Goal: Task Accomplishment & Management: Complete application form

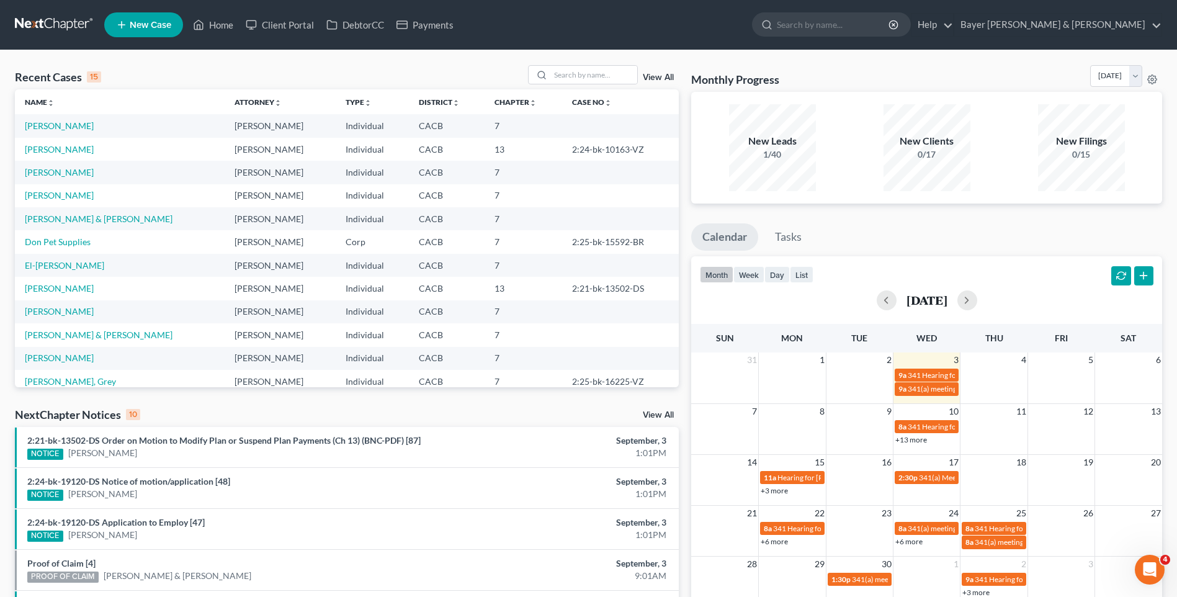
click at [162, 33] on link "New Case" at bounding box center [143, 24] width 79 height 25
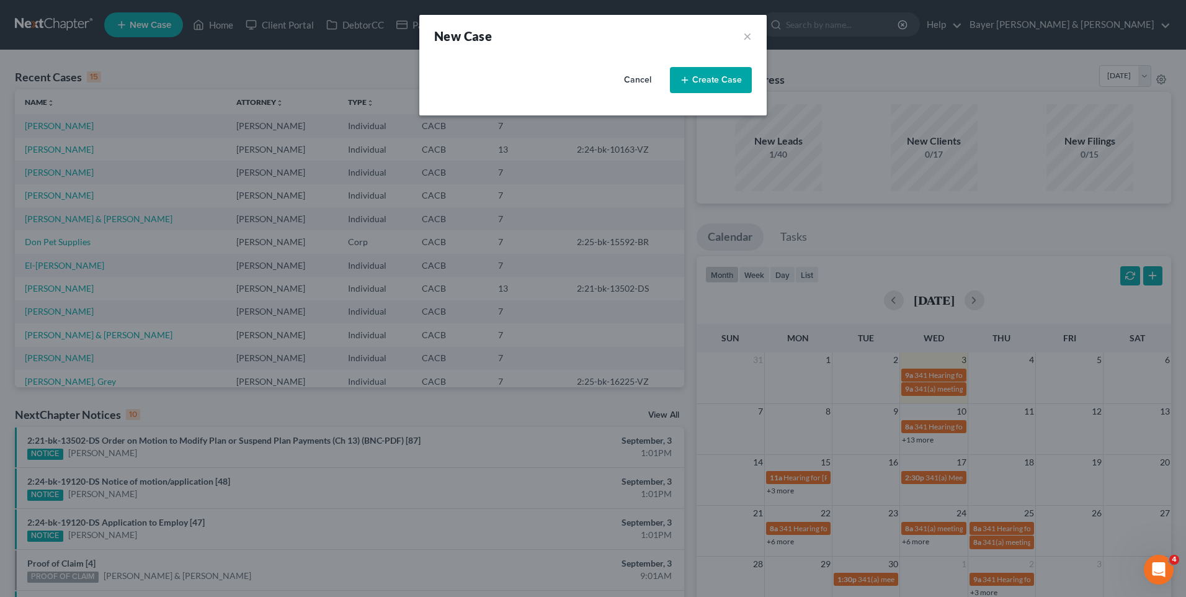
select select "7"
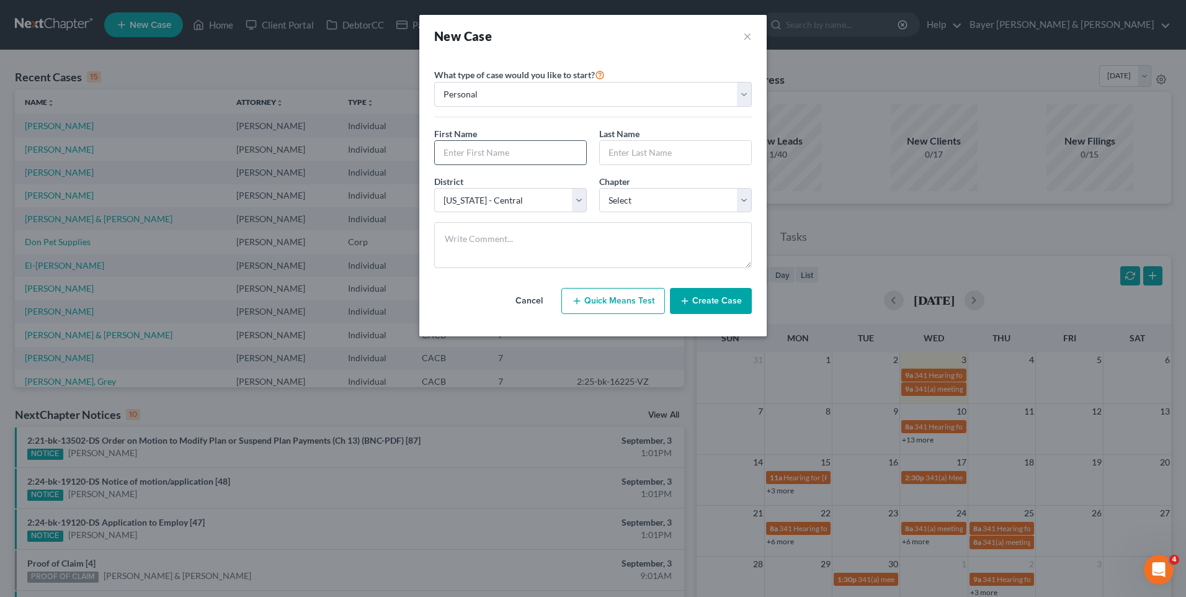
click at [509, 159] on input "text" at bounding box center [510, 153] width 151 height 24
type input "Ruta"
click at [634, 154] on input "text" at bounding box center [675, 153] width 151 height 24
type input "[PERSON_NAME]"
click at [617, 208] on select "Select 7 11 12 13" at bounding box center [675, 200] width 153 height 25
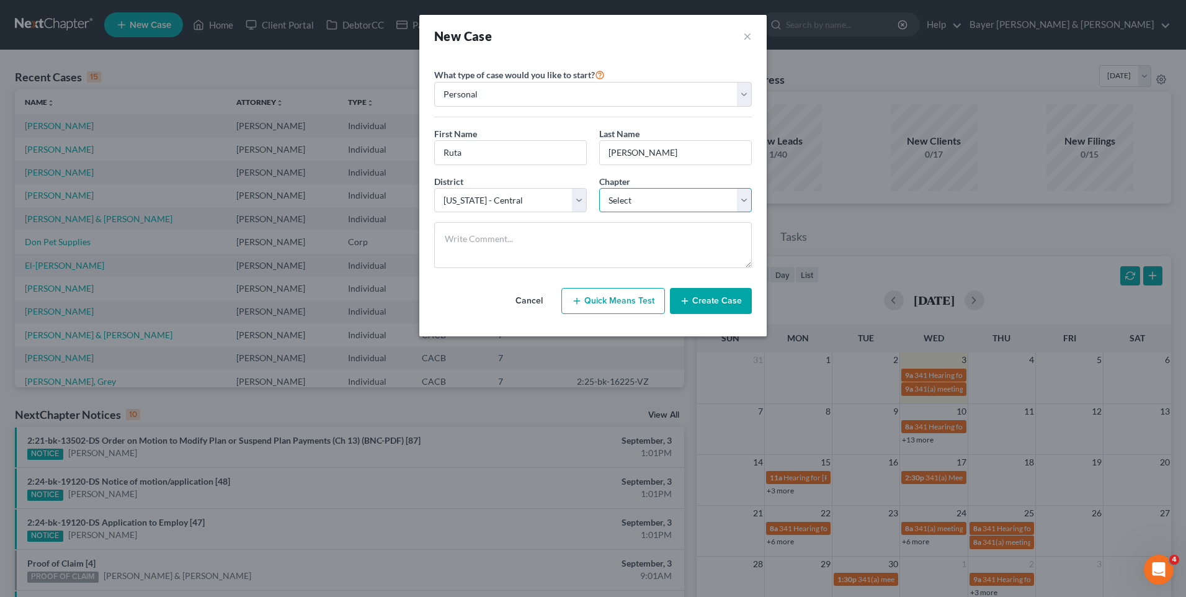
select select "0"
click at [599, 188] on select "Select 7 11 12 13" at bounding box center [675, 200] width 153 height 25
click at [733, 305] on button "Create Case" at bounding box center [711, 301] width 82 height 26
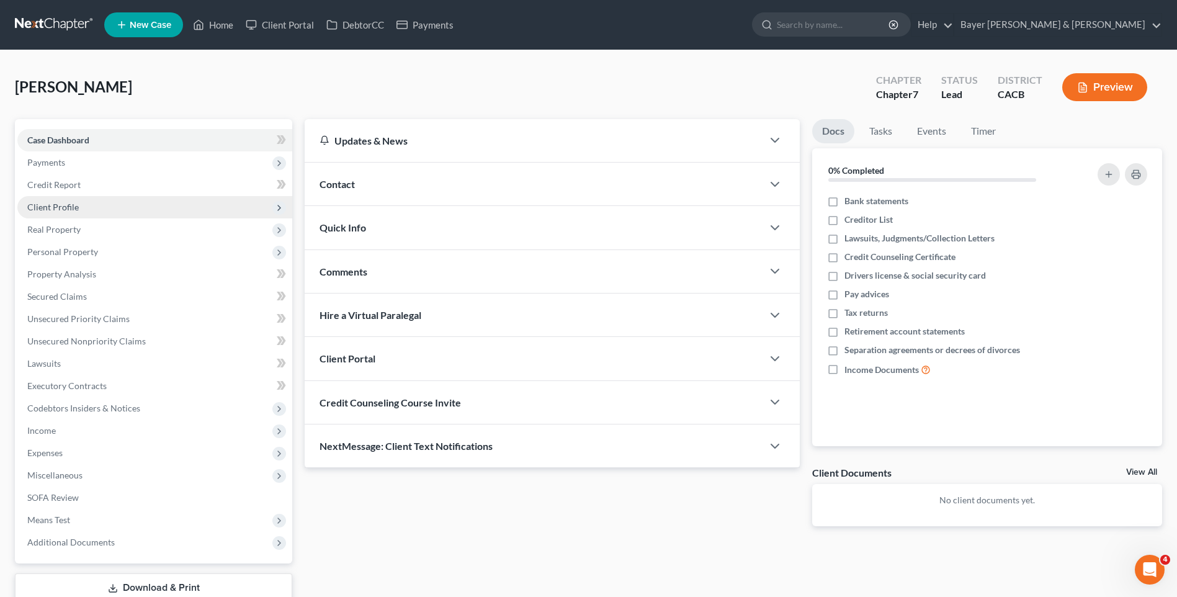
click at [63, 208] on span "Client Profile" at bounding box center [53, 207] width 52 height 11
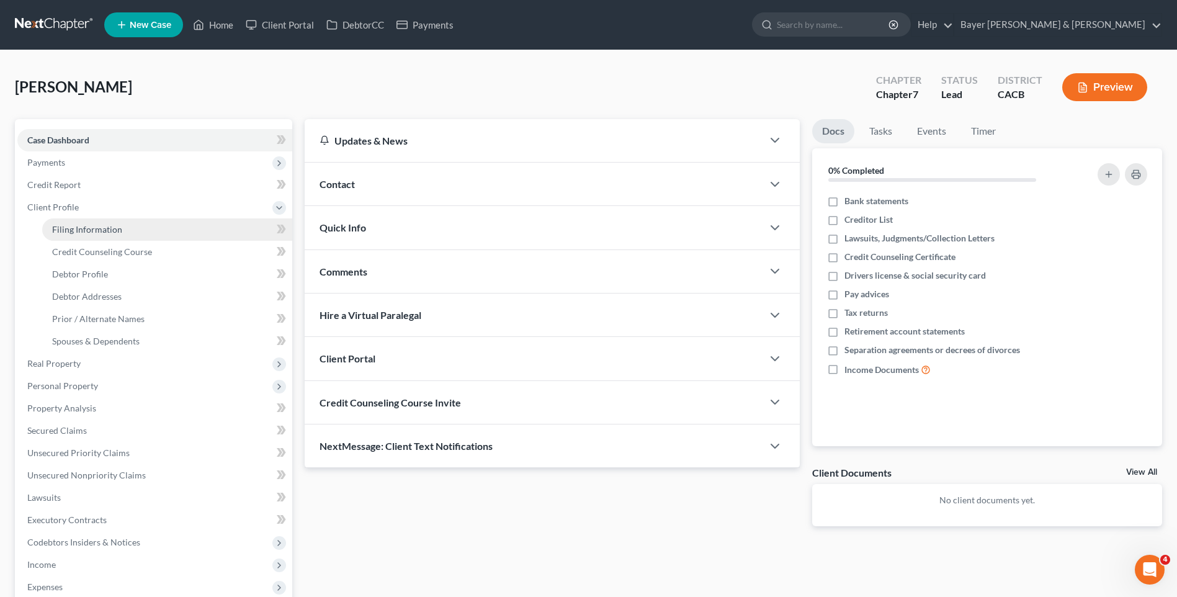
click at [69, 227] on span "Filing Information" at bounding box center [87, 229] width 70 height 11
select select "1"
select select "0"
select select "7"
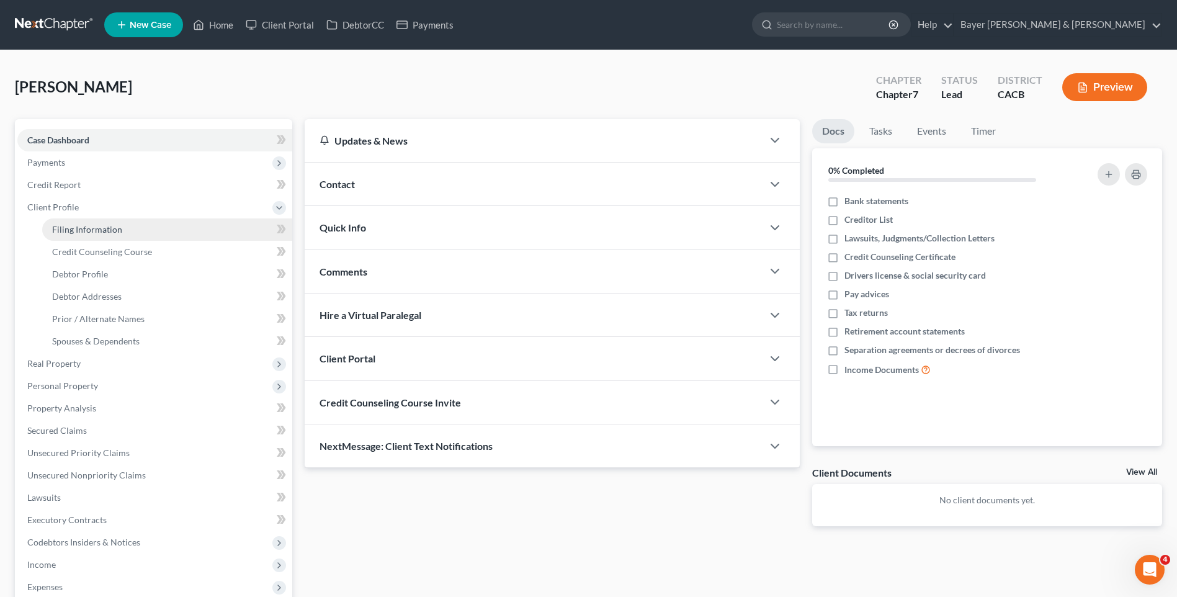
select select "4"
select select "0"
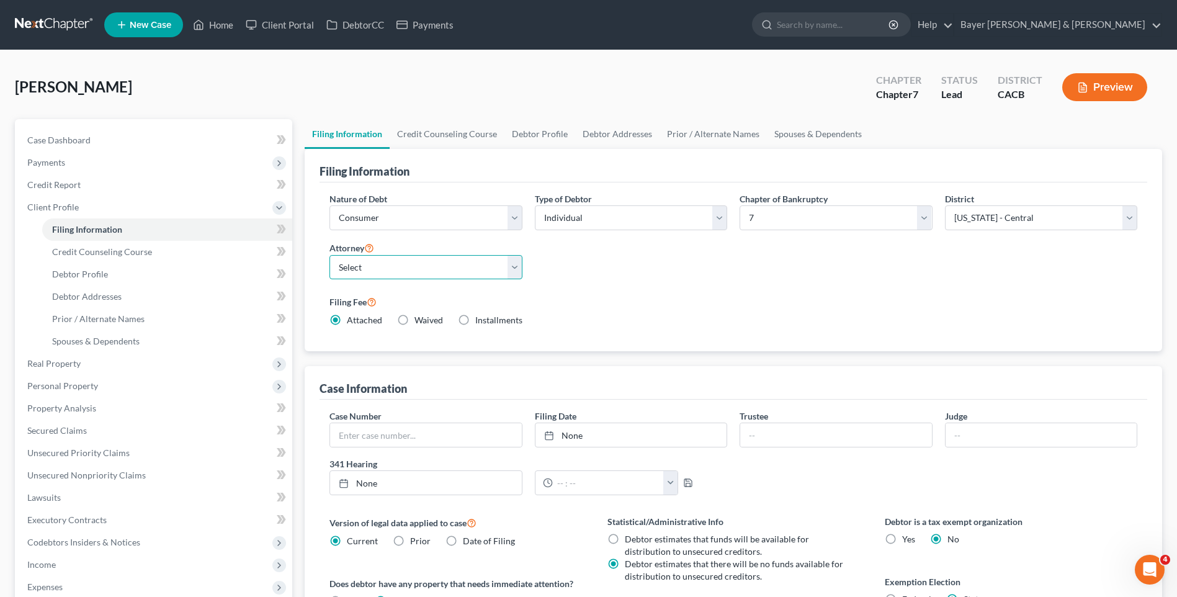
click at [516, 269] on select "Select [PERSON_NAME] - CACB [PERSON_NAME] - CACB [PERSON_NAME] - CACB" at bounding box center [425, 267] width 192 height 25
select select "2"
click at [329, 255] on select "Select [PERSON_NAME] - CACB [PERSON_NAME] - CACB [PERSON_NAME] - CACB" at bounding box center [425, 267] width 192 height 25
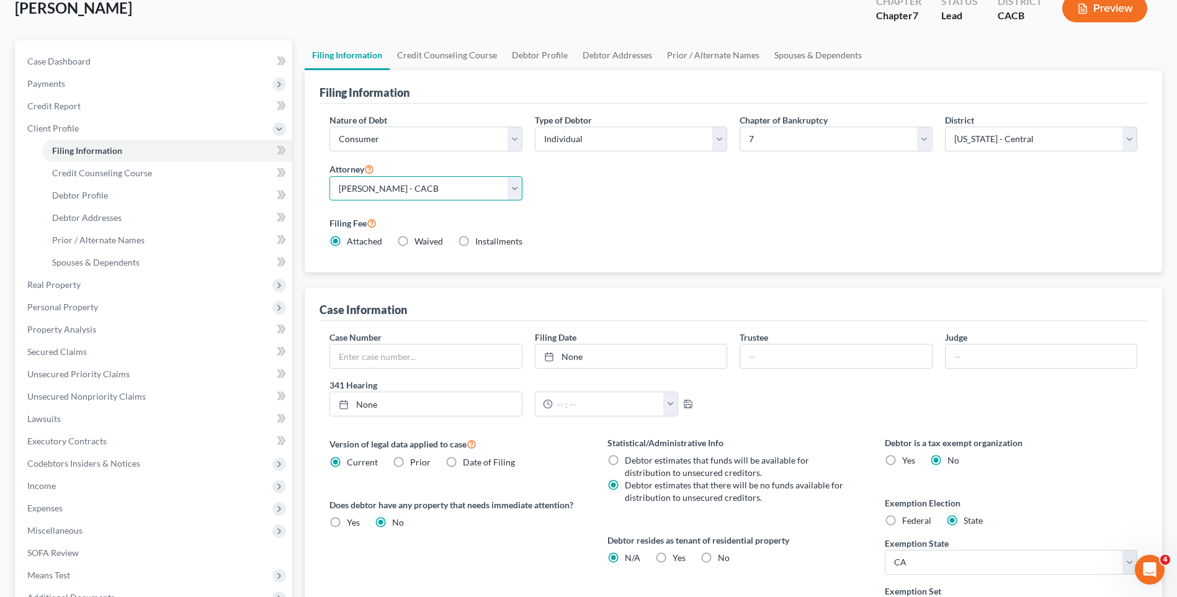
scroll to position [223, 0]
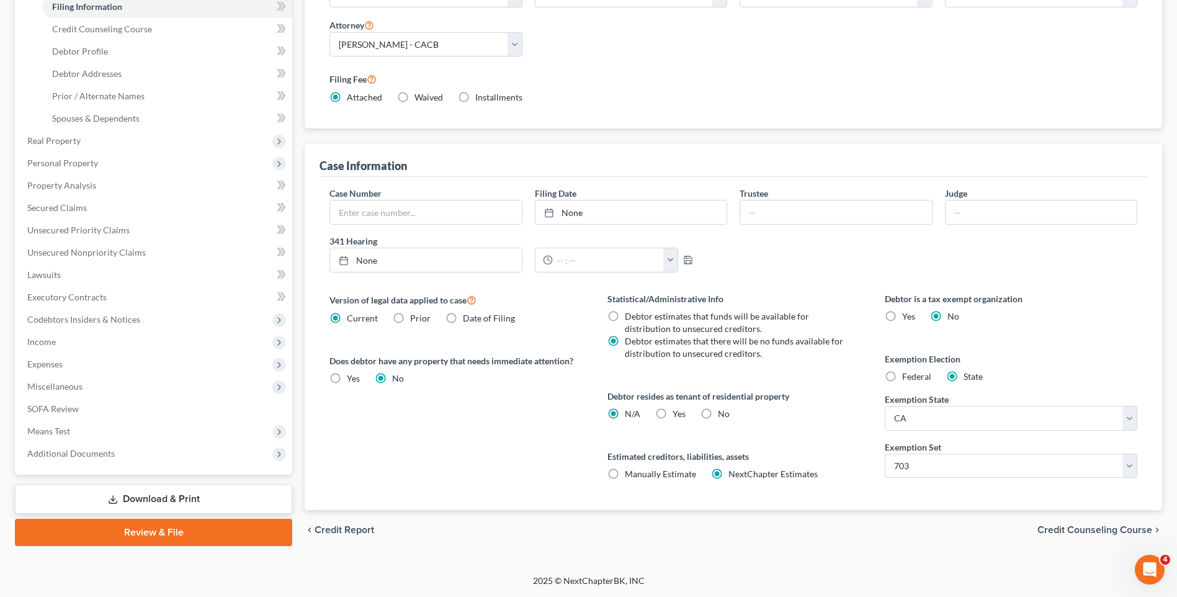
click at [673, 413] on label "Yes Yes" at bounding box center [679, 414] width 13 height 12
click at [678, 413] on input "Yes Yes" at bounding box center [682, 412] width 8 height 8
radio input "true"
radio input "false"
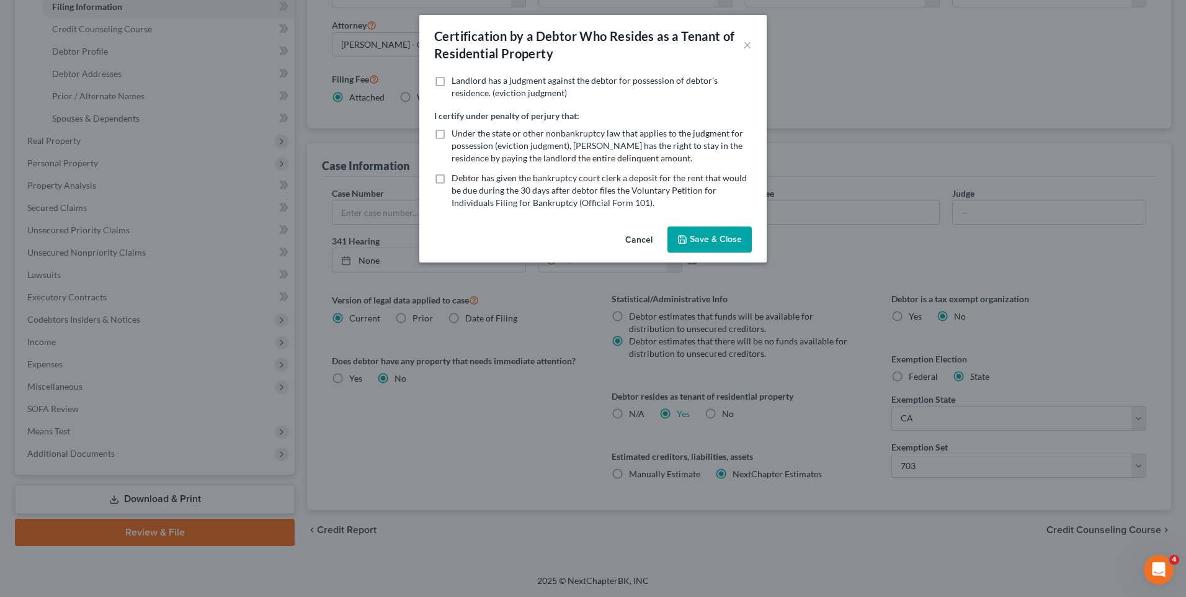
click at [715, 243] on button "Save & Close" at bounding box center [710, 239] width 84 height 26
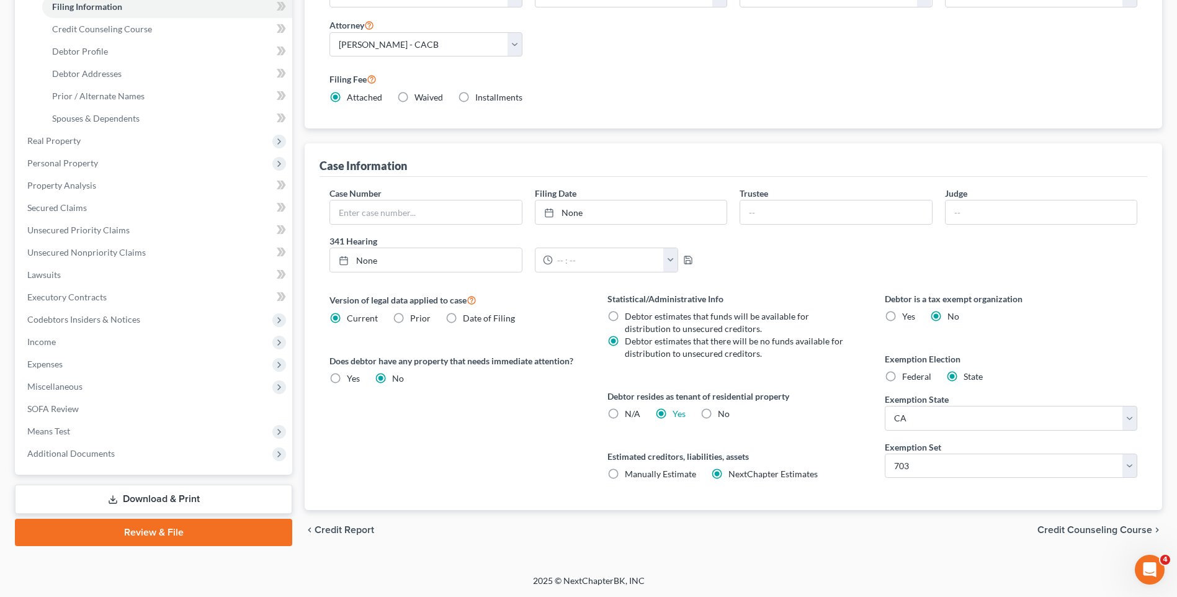
click at [1065, 527] on span "Credit Counseling Course" at bounding box center [1094, 530] width 115 height 10
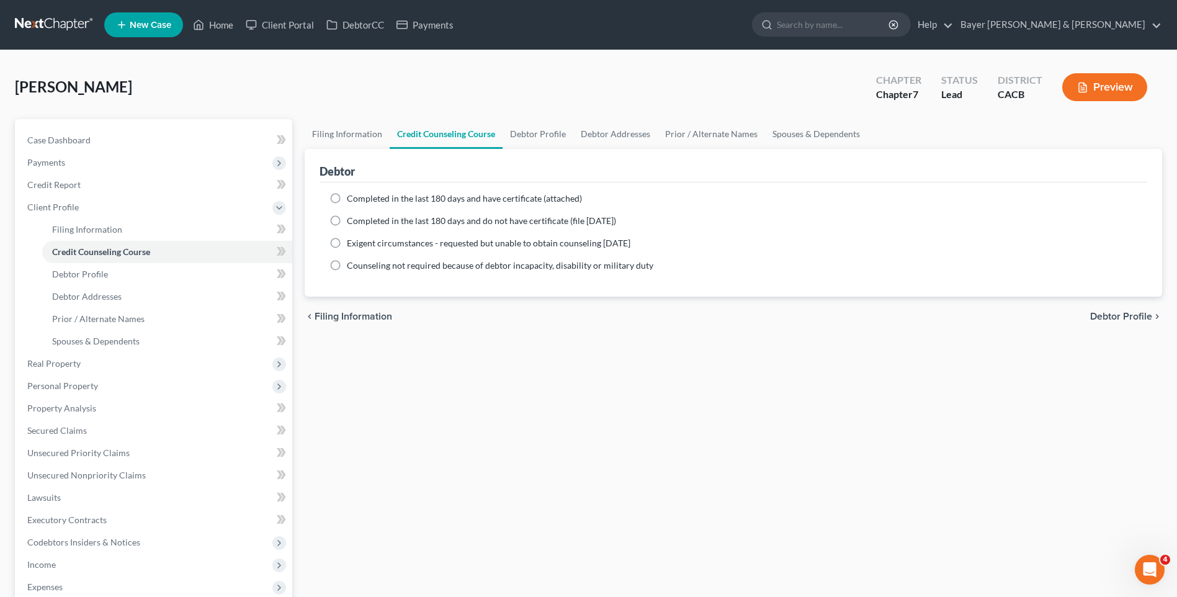
click at [347, 198] on label "Completed in the last 180 days and have certificate (attached)" at bounding box center [464, 198] width 235 height 12
click at [352, 198] on input "Completed in the last 180 days and have certificate (attached)" at bounding box center [356, 196] width 8 height 8
radio input "true"
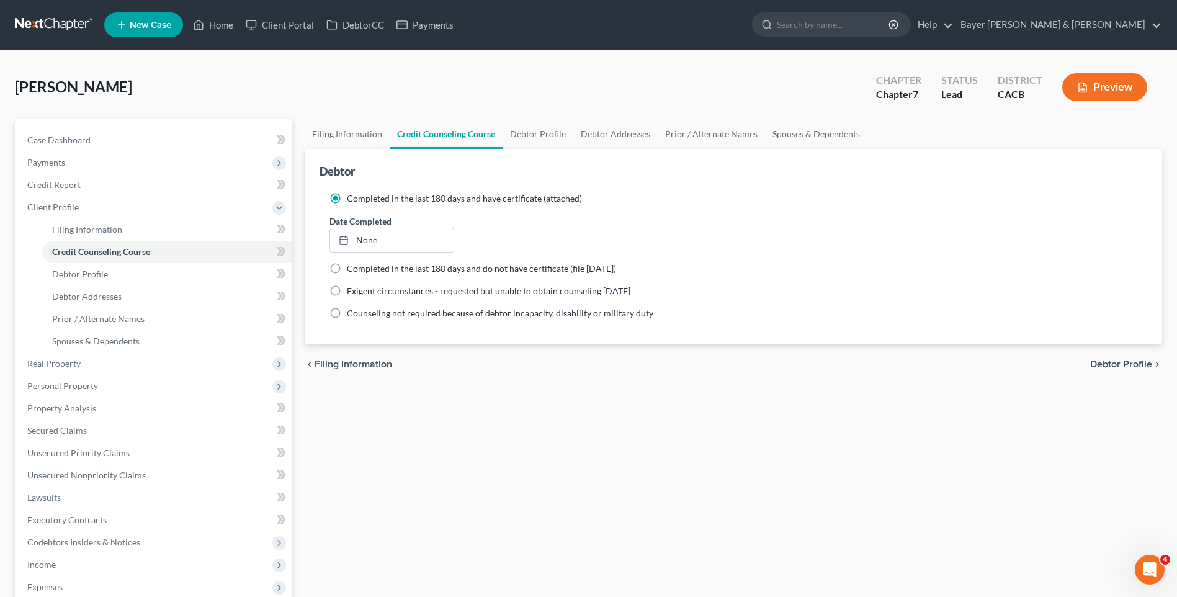
click at [1096, 362] on span "Debtor Profile" at bounding box center [1121, 364] width 62 height 10
select select "0"
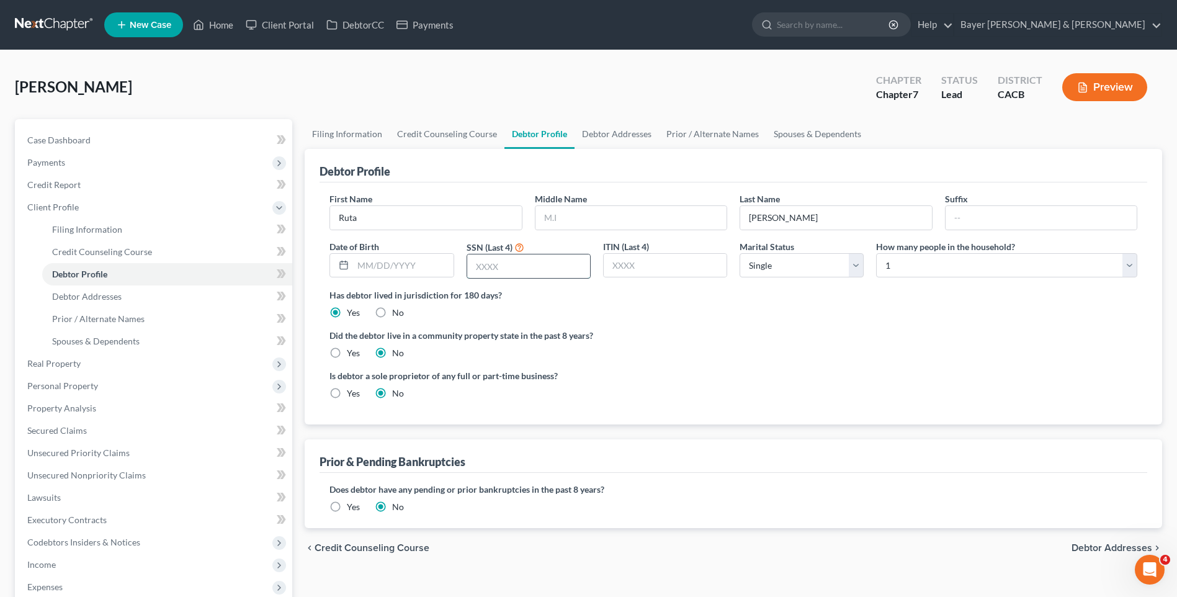
click at [478, 264] on input "text" at bounding box center [528, 266] width 123 height 24
type input "1795"
click at [347, 352] on label "Yes" at bounding box center [353, 353] width 13 height 12
click at [352, 352] on input "Yes" at bounding box center [356, 351] width 8 height 8
radio input "true"
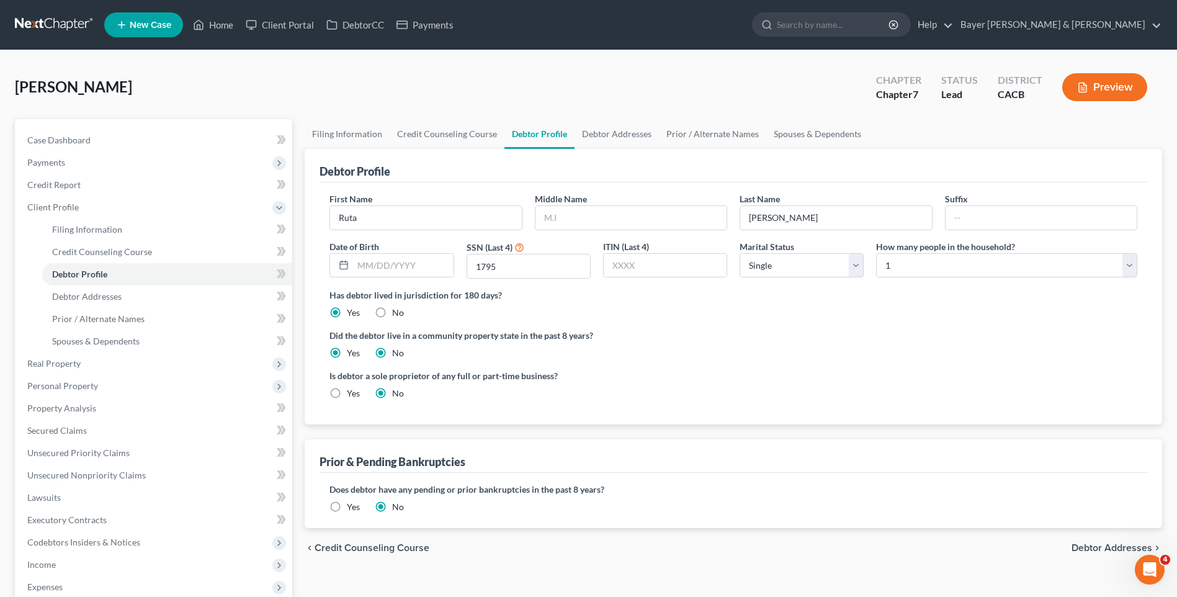
radio input "false"
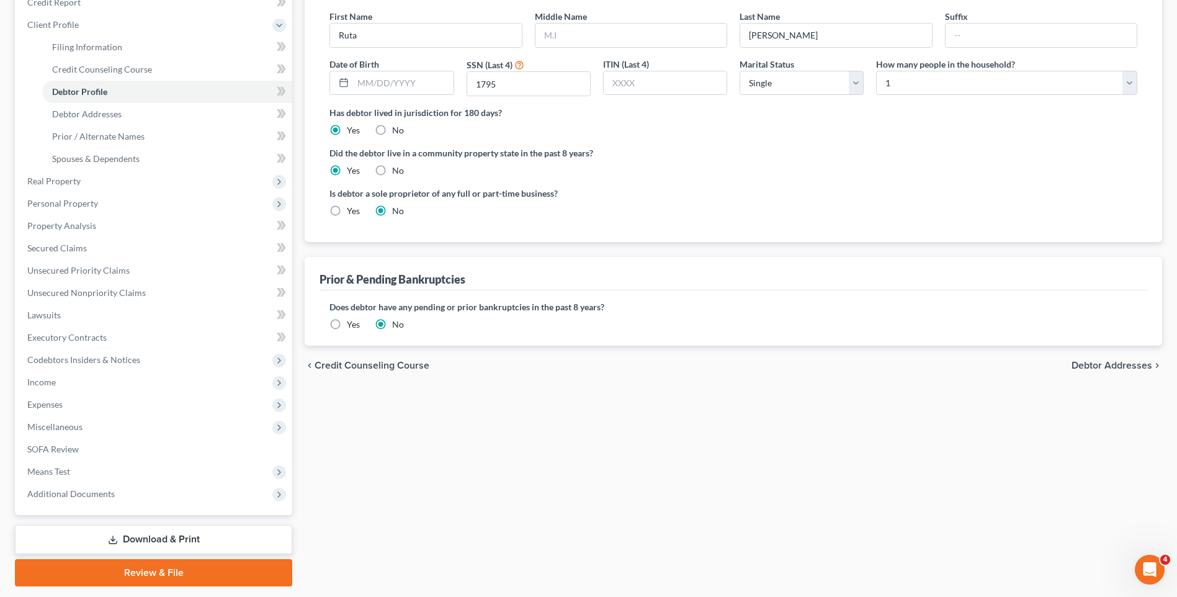
scroll to position [186, 0]
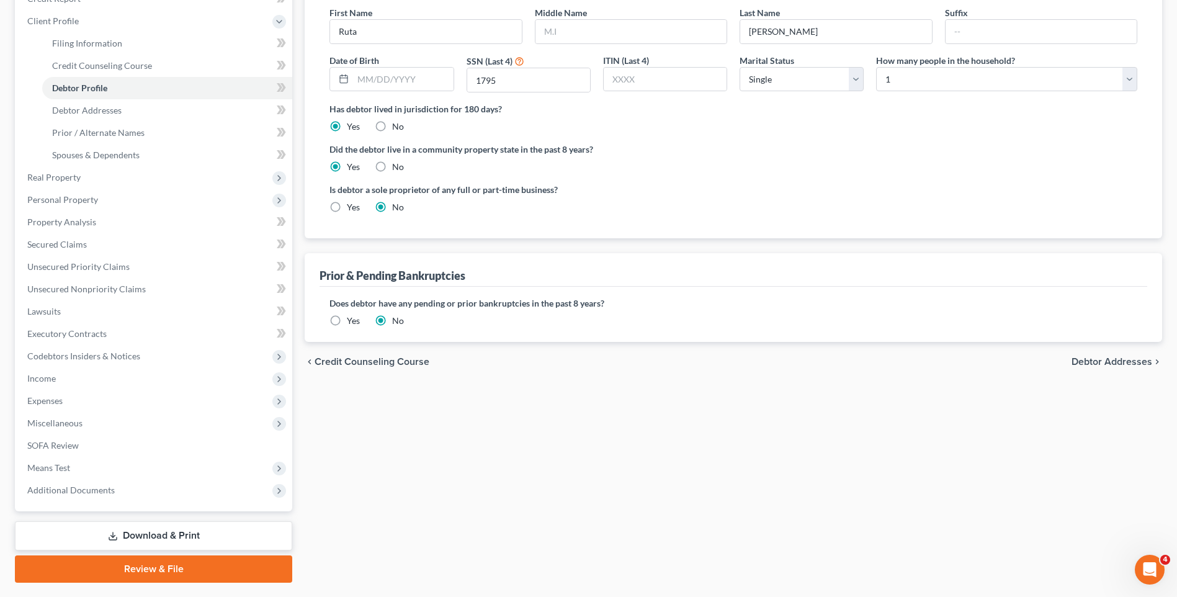
drag, startPoint x: 1106, startPoint y: 363, endPoint x: 1091, endPoint y: 356, distance: 16.6
click at [1106, 362] on span "Debtor Addresses" at bounding box center [1112, 362] width 81 height 10
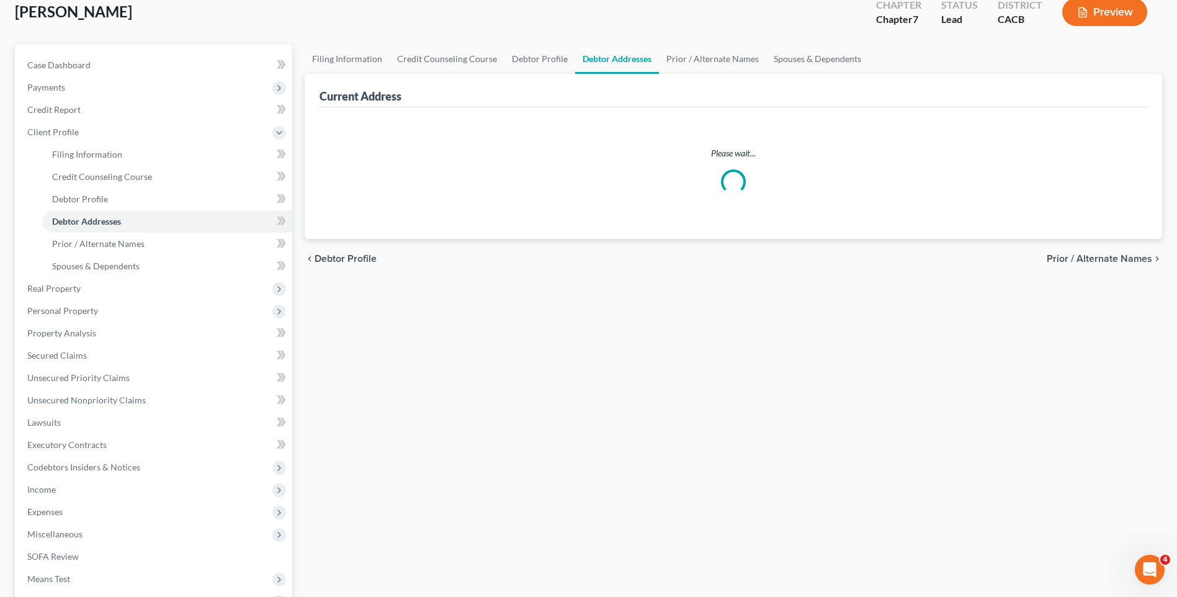
scroll to position [2, 0]
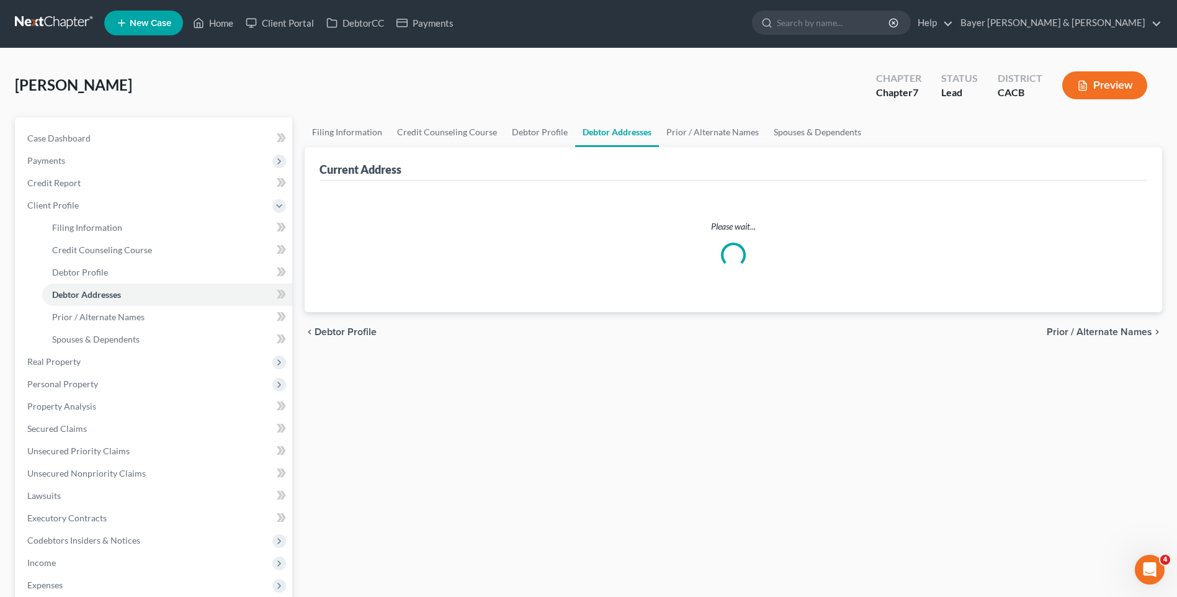
select select "0"
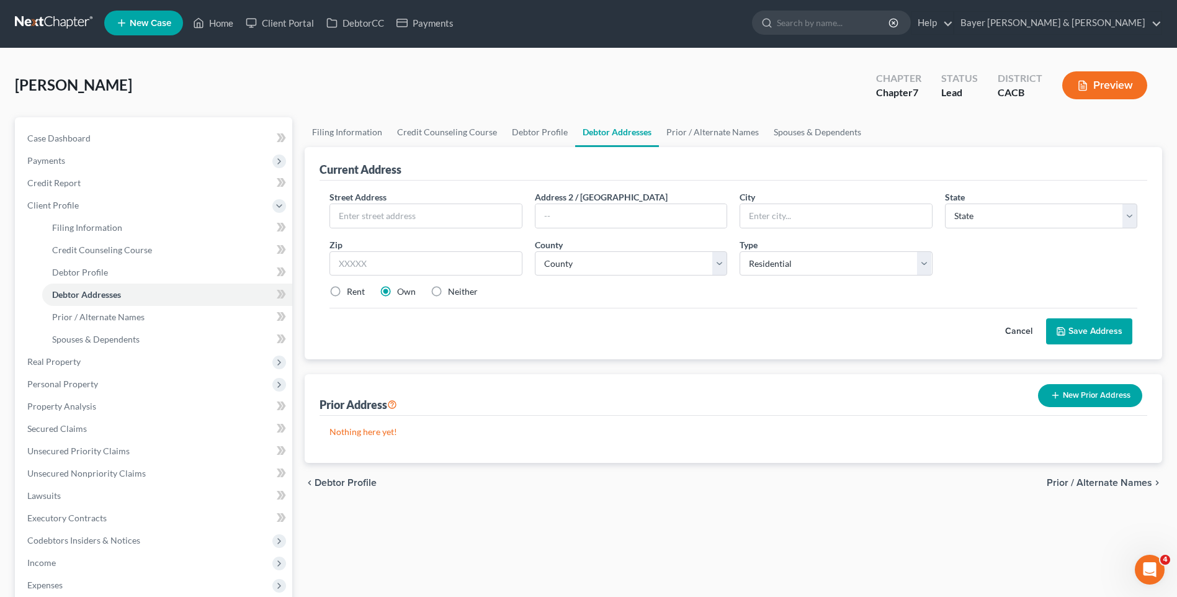
scroll to position [0, 0]
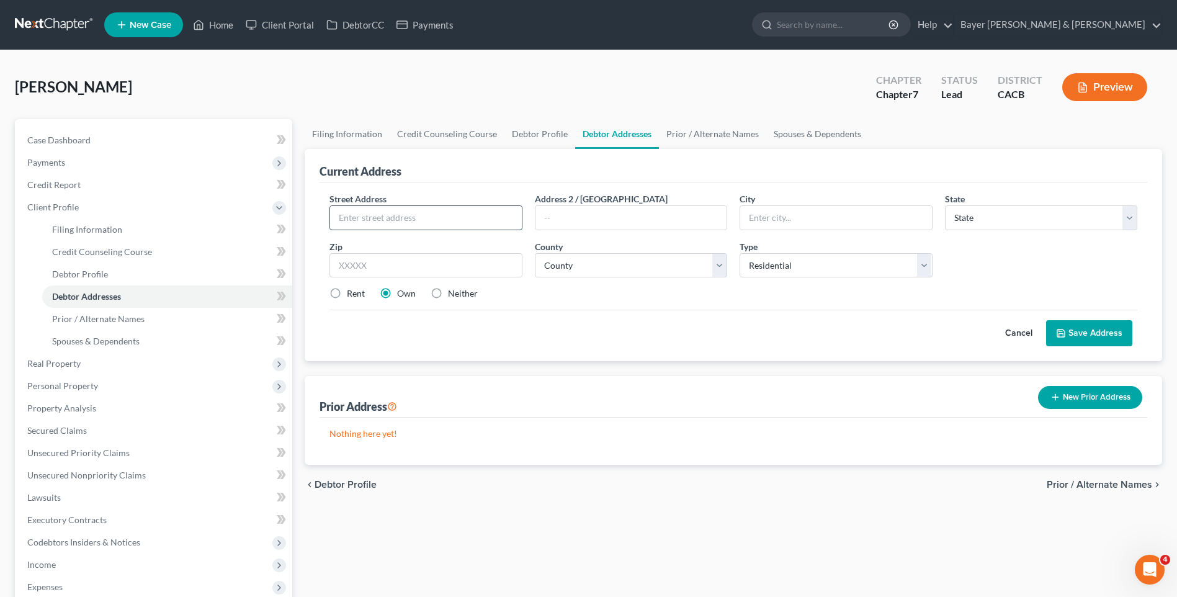
click at [418, 215] on input "text" at bounding box center [425, 218] width 191 height 24
type input "[STREET_ADDRESS]"
click at [601, 215] on input "text" at bounding box center [630, 218] width 191 height 24
type input "# 139"
click at [815, 221] on input "text" at bounding box center [835, 218] width 191 height 24
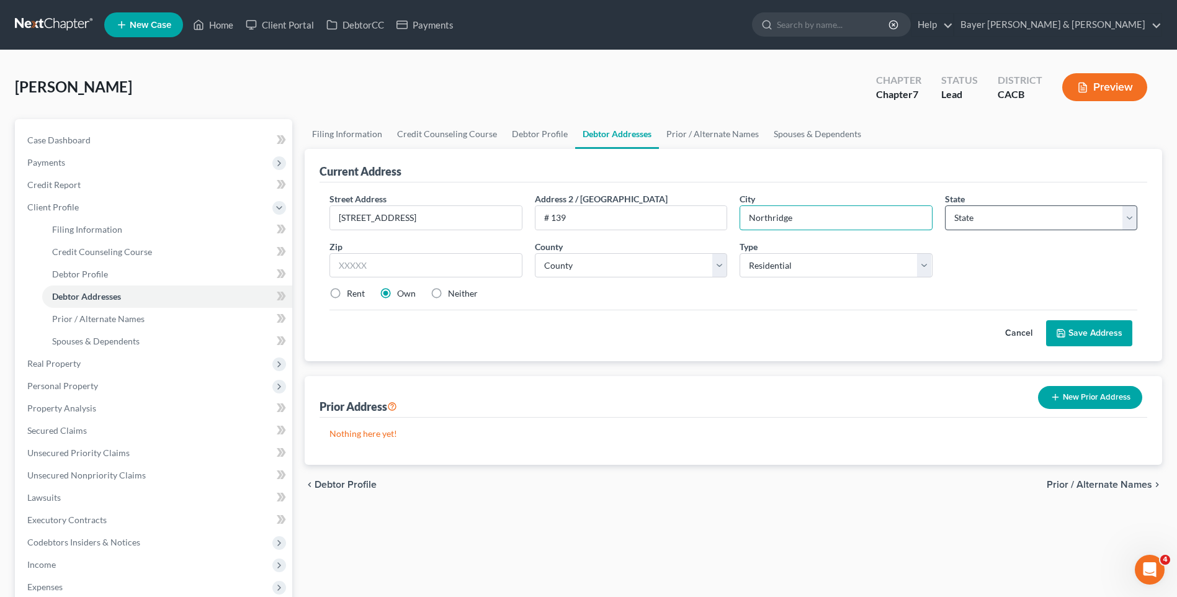
type input "Northridge"
click at [974, 215] on select "State [US_STATE] AK AR AZ CA CO CT DE DC [GEOGRAPHIC_DATA] [GEOGRAPHIC_DATA] GU…" at bounding box center [1041, 217] width 192 height 25
select select "4"
click at [945, 205] on select "State [US_STATE] AK AR AZ CA CO CT DE DC [GEOGRAPHIC_DATA] [GEOGRAPHIC_DATA] GU…" at bounding box center [1041, 217] width 192 height 25
click at [482, 264] on input "text" at bounding box center [425, 265] width 192 height 25
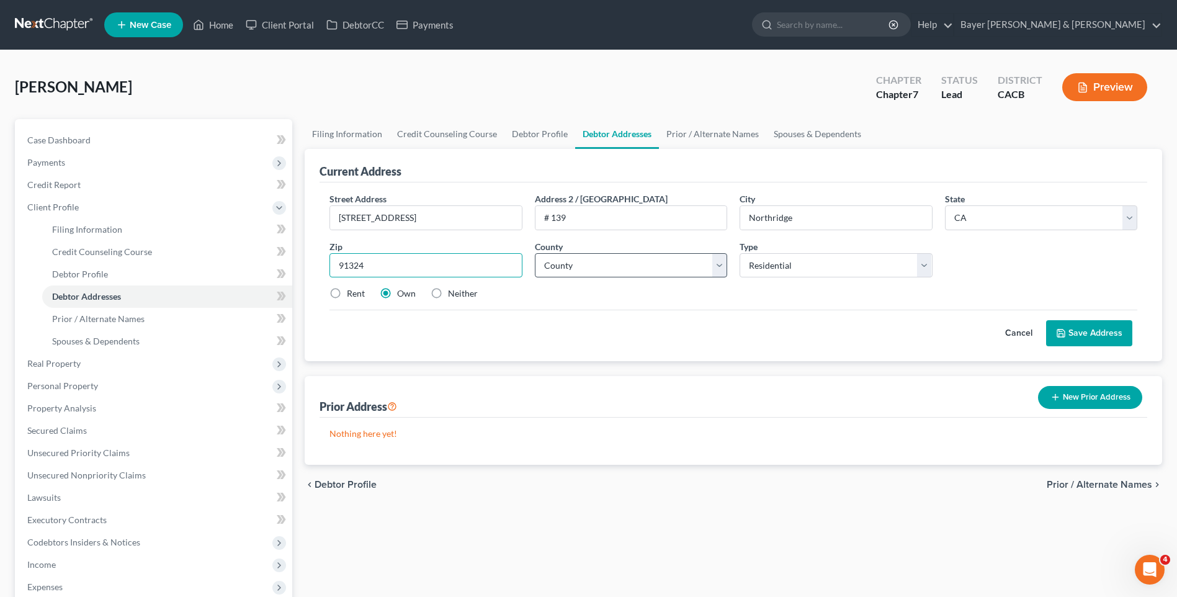
type input "91324"
click at [553, 269] on select "County [GEOGRAPHIC_DATA] [GEOGRAPHIC_DATA] [GEOGRAPHIC_DATA] [GEOGRAPHIC_DATA] …" at bounding box center [631, 265] width 192 height 25
select select "18"
click at [535, 253] on select "County [GEOGRAPHIC_DATA] [GEOGRAPHIC_DATA] [GEOGRAPHIC_DATA] [GEOGRAPHIC_DATA] …" at bounding box center [631, 265] width 192 height 25
click at [347, 293] on label "Rent" at bounding box center [356, 293] width 18 height 12
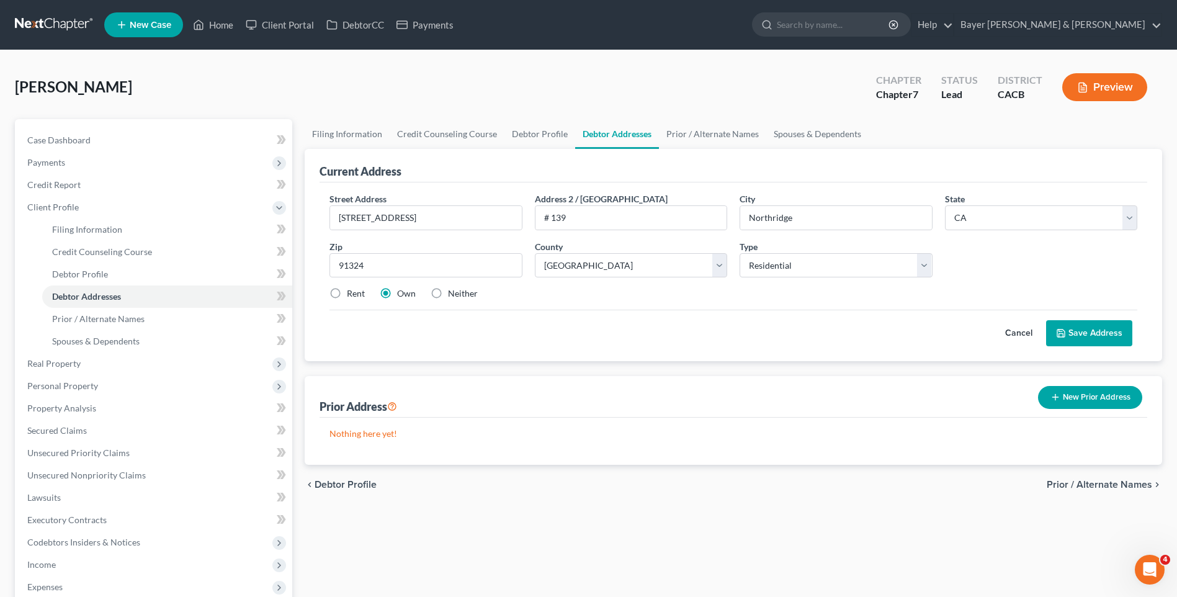
click at [352, 293] on input "Rent" at bounding box center [356, 291] width 8 height 8
radio input "true"
click at [1069, 335] on button "Save Address" at bounding box center [1089, 333] width 86 height 26
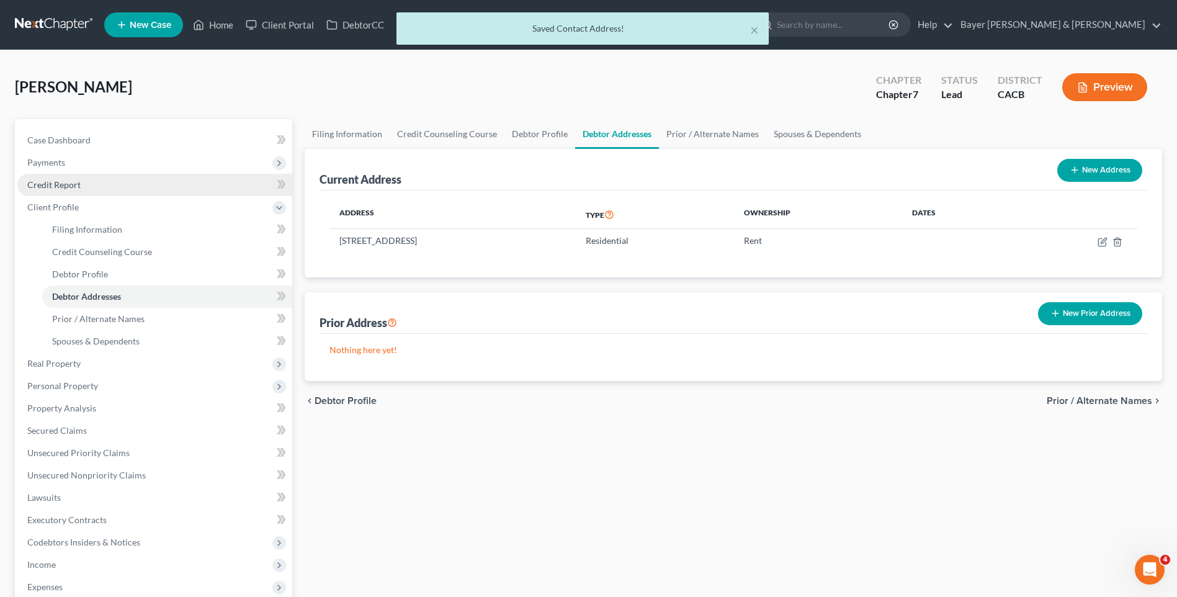
click at [83, 184] on link "Credit Report" at bounding box center [154, 185] width 275 height 22
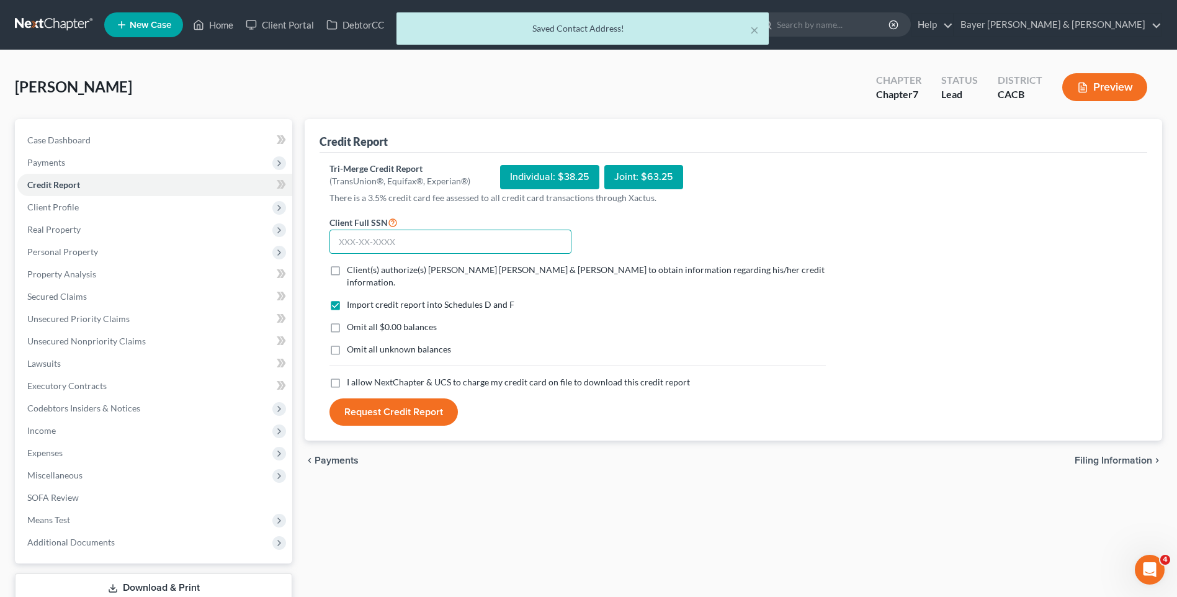
click at [388, 239] on input "text" at bounding box center [450, 242] width 242 height 25
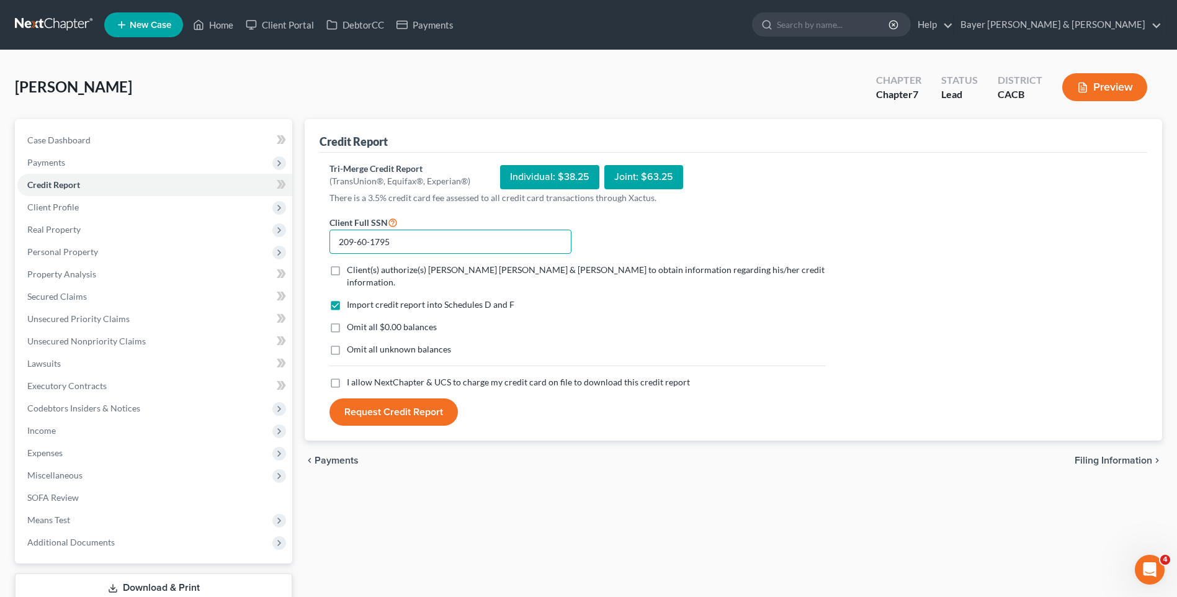
type input "209-60-1795"
click at [347, 267] on label "Client(s) authorize(s) [PERSON_NAME] [PERSON_NAME] & [PERSON_NAME] to obtain in…" at bounding box center [586, 276] width 479 height 25
click at [352, 267] on input "Client(s) authorize(s) [PERSON_NAME] [PERSON_NAME] & [PERSON_NAME] to obtain in…" at bounding box center [356, 268] width 8 height 8
checkbox input "true"
click at [347, 321] on label "Omit all $0.00 balances" at bounding box center [392, 327] width 90 height 12
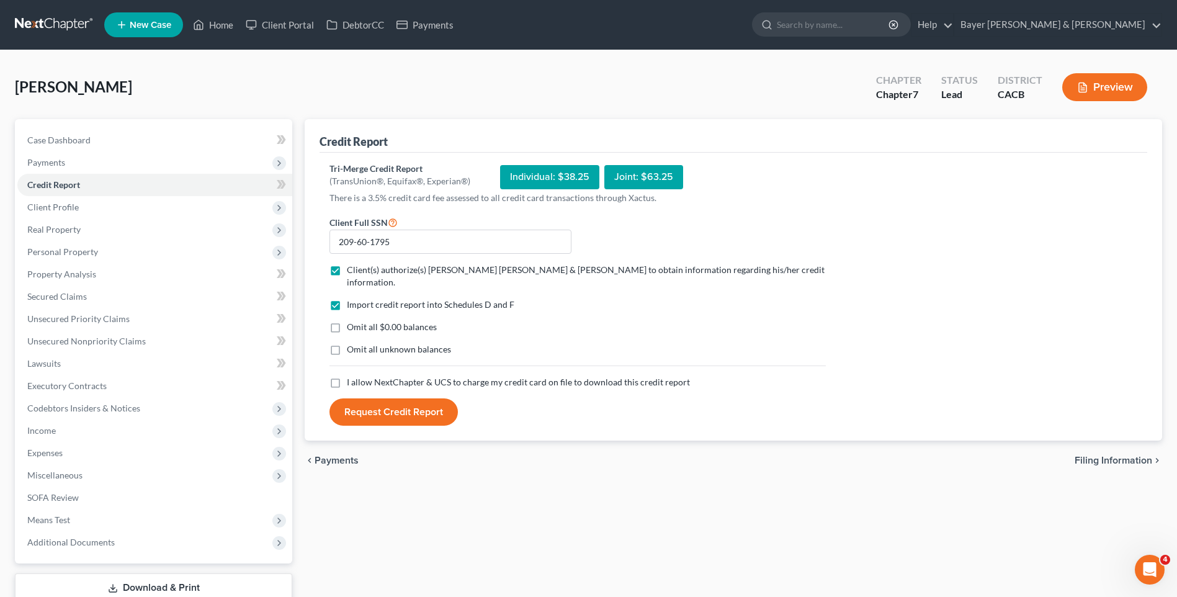
click at [352, 321] on input "Omit all $0.00 balances" at bounding box center [356, 325] width 8 height 8
checkbox input "true"
click at [347, 376] on label "I allow NextChapter & UCS to charge my credit card on file to download this cre…" at bounding box center [518, 382] width 343 height 12
click at [352, 376] on input "I allow NextChapter & UCS to charge my credit card on file to download this cre…" at bounding box center [356, 380] width 8 height 8
checkbox input "true"
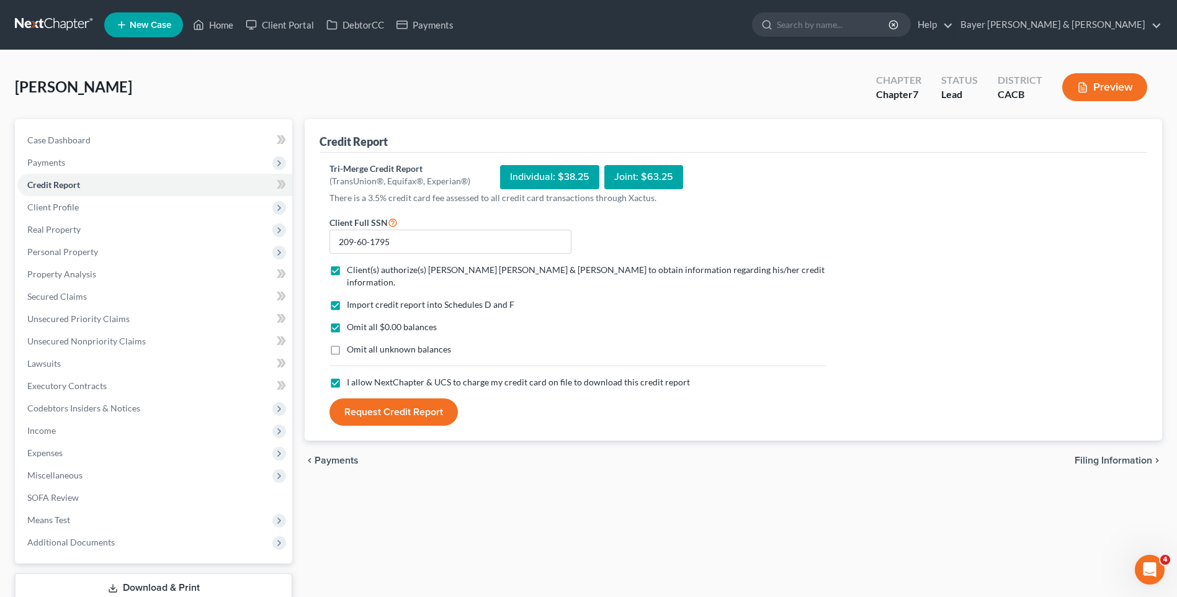
click at [356, 398] on button "Request Credit Report" at bounding box center [393, 411] width 128 height 27
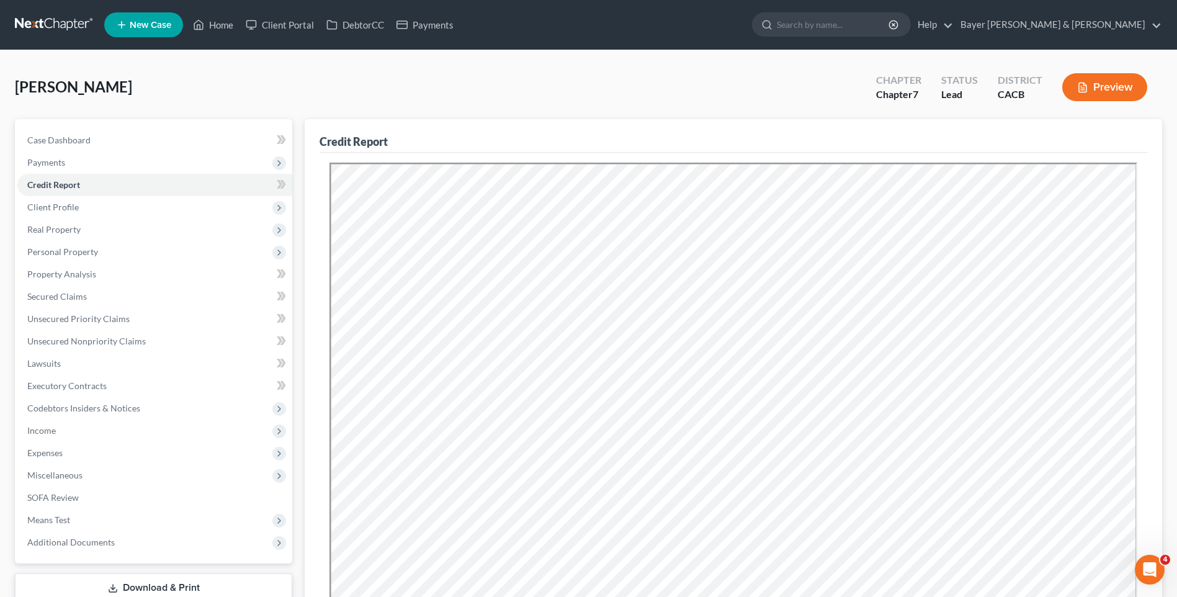
click at [1107, 84] on button "Preview" at bounding box center [1104, 87] width 85 height 28
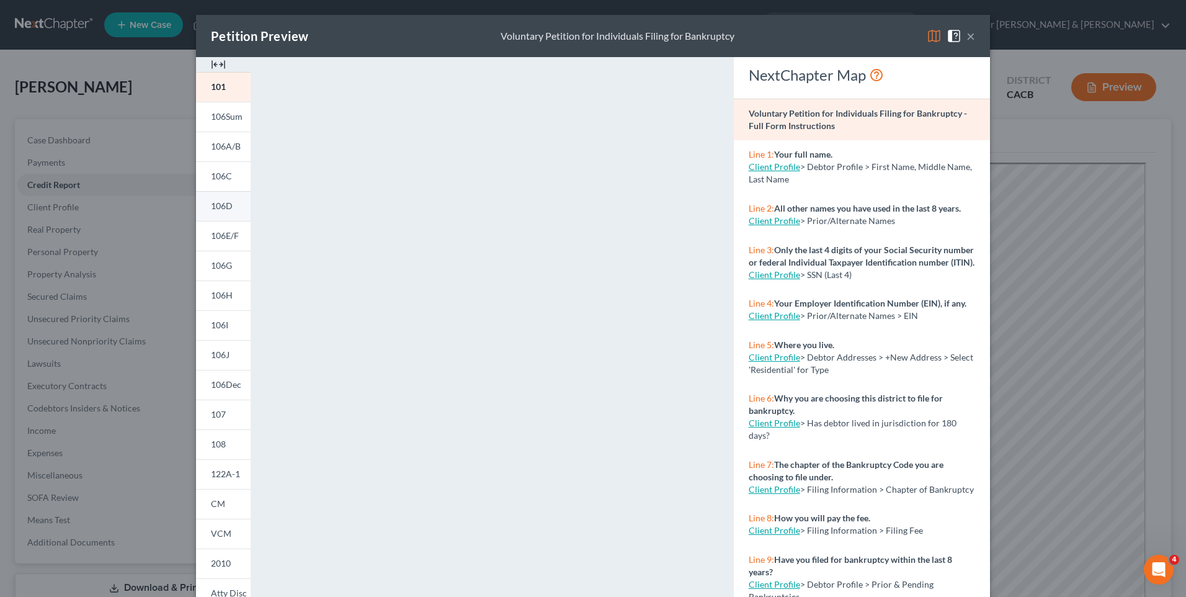
click at [222, 203] on span "106D" at bounding box center [222, 205] width 22 height 11
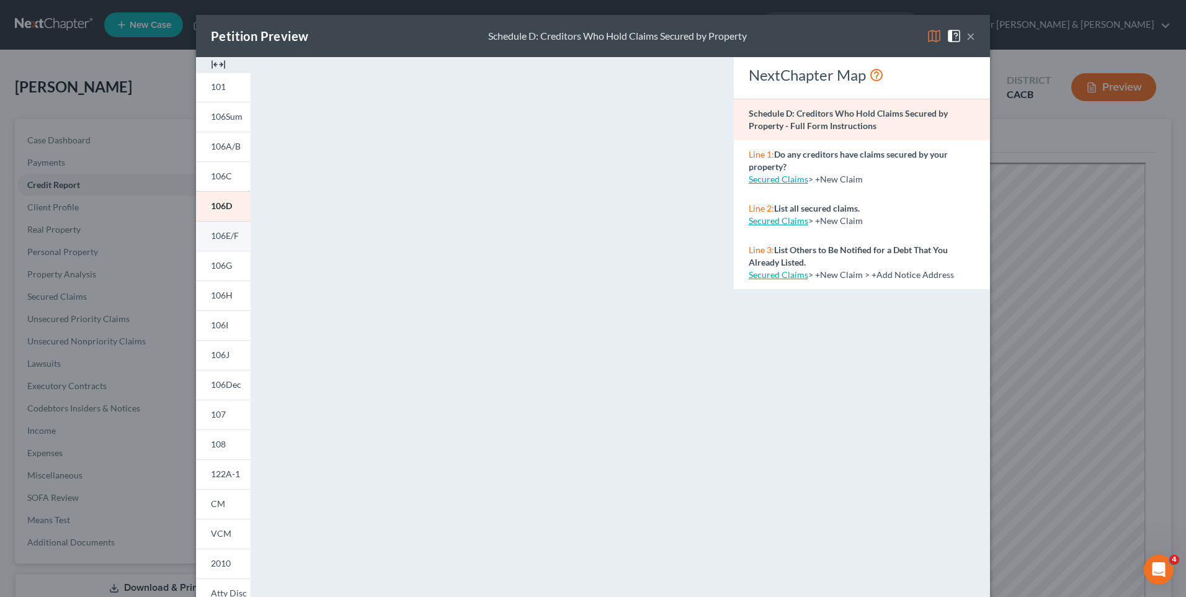
click at [226, 238] on span "106E/F" at bounding box center [225, 235] width 28 height 11
